Goal: Information Seeking & Learning: Compare options

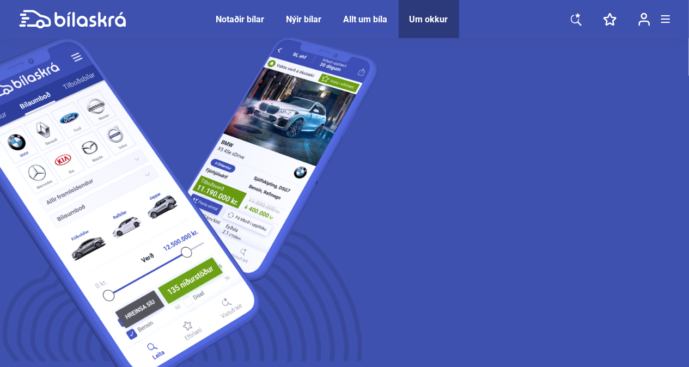
scroll to position [65, 0]
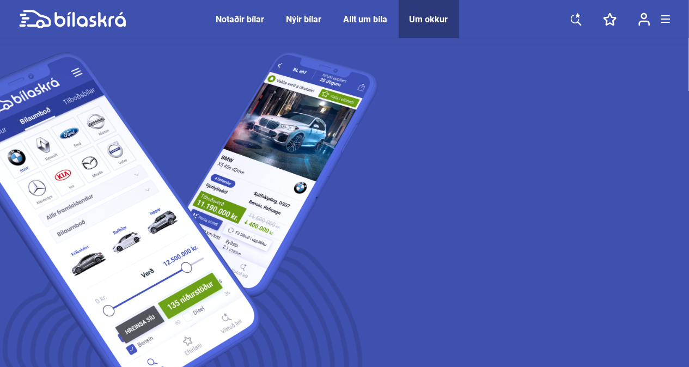
click at [245, 19] on div "Notaðir bílar" at bounding box center [240, 19] width 48 height 10
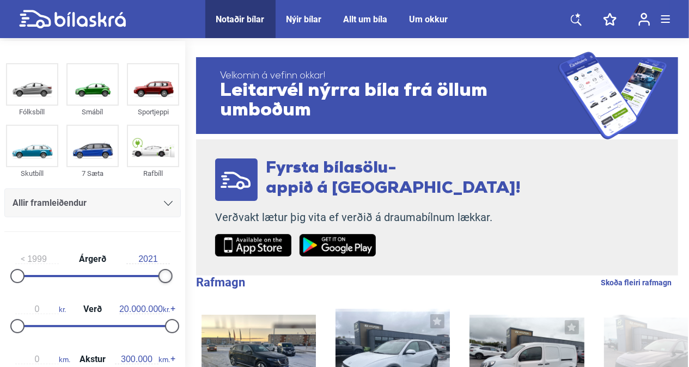
type input "2022"
click at [165, 274] on div at bounding box center [172, 276] width 14 height 14
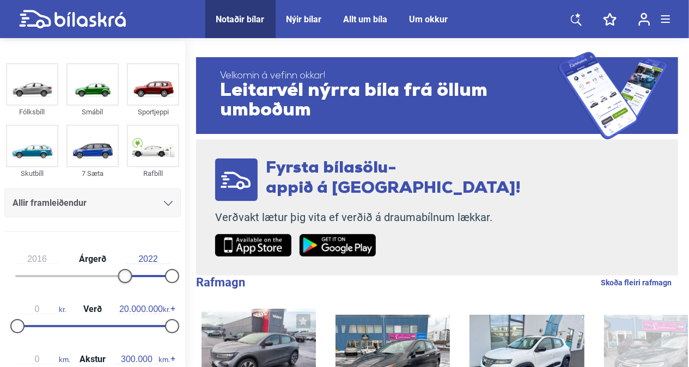
type input "2017"
drag, startPoint x: 21, startPoint y: 274, endPoint x: 141, endPoint y: 272, distance: 120.3
click at [141, 272] on div at bounding box center [138, 276] width 14 height 14
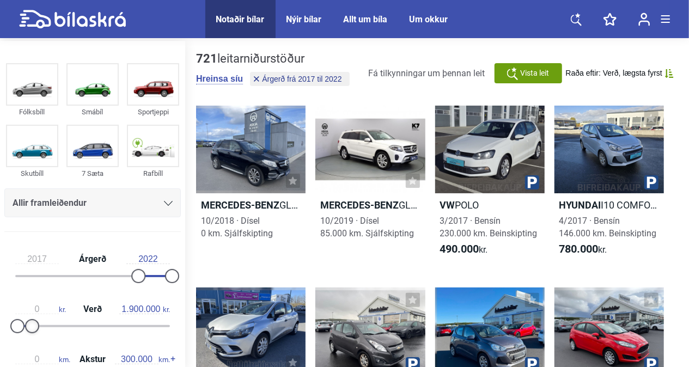
type input "1.800.000"
drag, startPoint x: 172, startPoint y: 324, endPoint x: 35, endPoint y: 316, distance: 137.5
click at [35, 316] on div "0 kr. Verð 1.800.000 kr." at bounding box center [92, 316] width 176 height 50
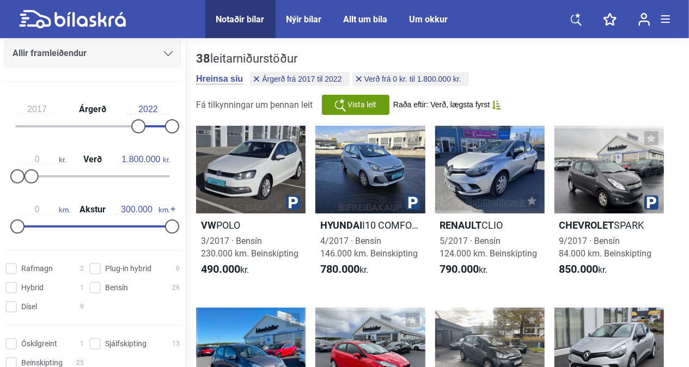
scroll to position [151, 0]
drag, startPoint x: 164, startPoint y: 218, endPoint x: 66, endPoint y: 233, distance: 99.7
click at [66, 233] on div "0 km. Akstur 100.000 km." at bounding box center [92, 215] width 176 height 50
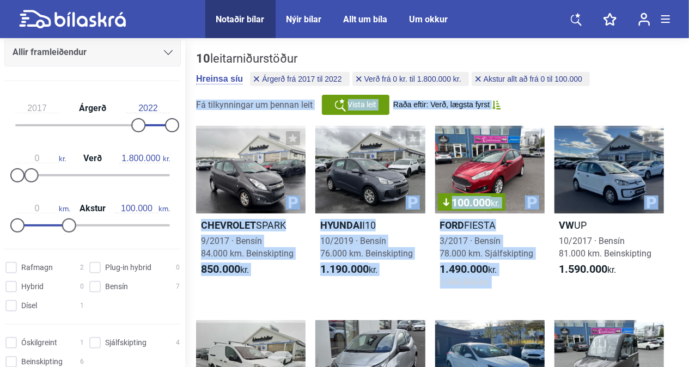
drag, startPoint x: 688, startPoint y: 74, endPoint x: 694, endPoint y: 146, distance: 72.1
drag, startPoint x: 694, startPoint y: 146, endPoint x: 680, endPoint y: 173, distance: 30.2
click at [680, 173] on div "10 leitarniðurstöður [PERSON_NAME] síu Árgerð frá 2017 til 2022 Verð frá 0 kr. …" at bounding box center [437, 369] width 504 height 656
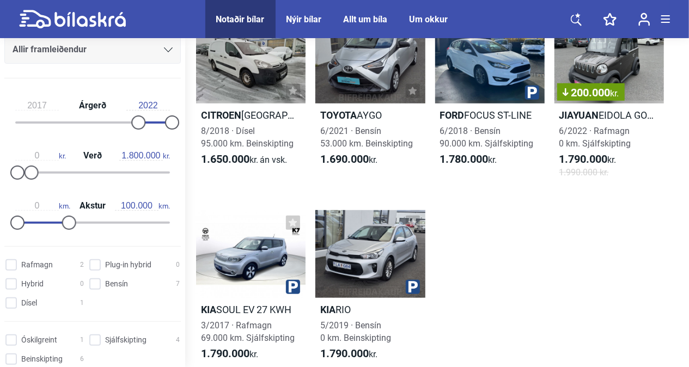
scroll to position [342, 0]
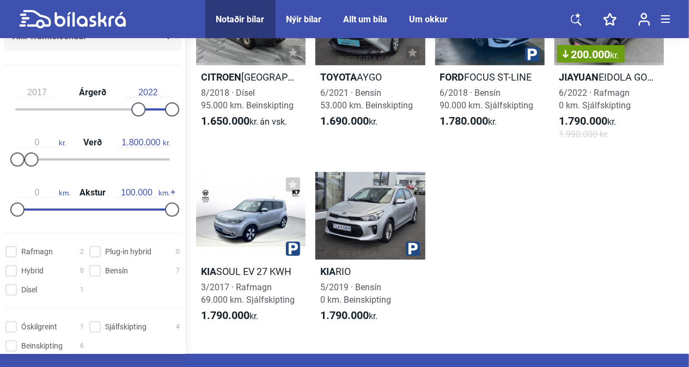
type input "300.000"
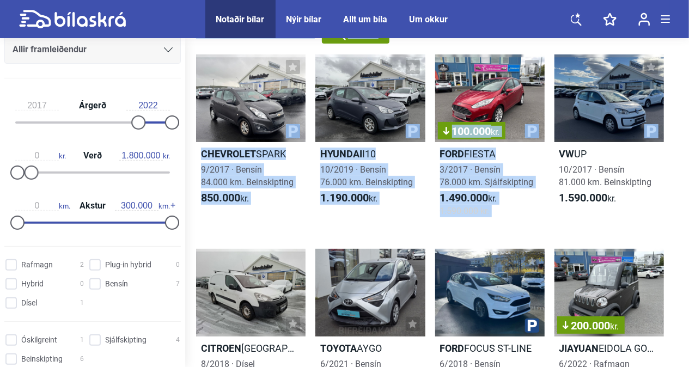
type input "20.000.000"
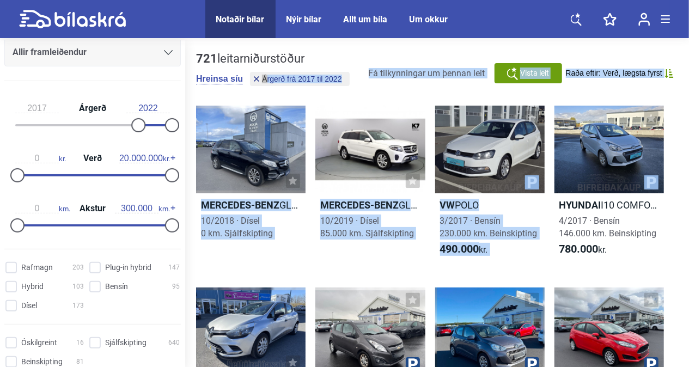
type input "1999"
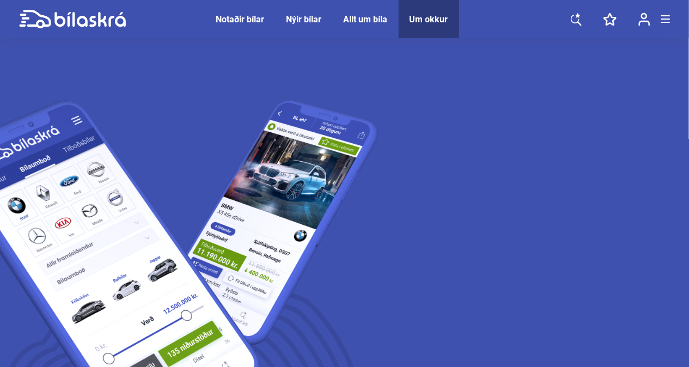
scroll to position [33, 0]
